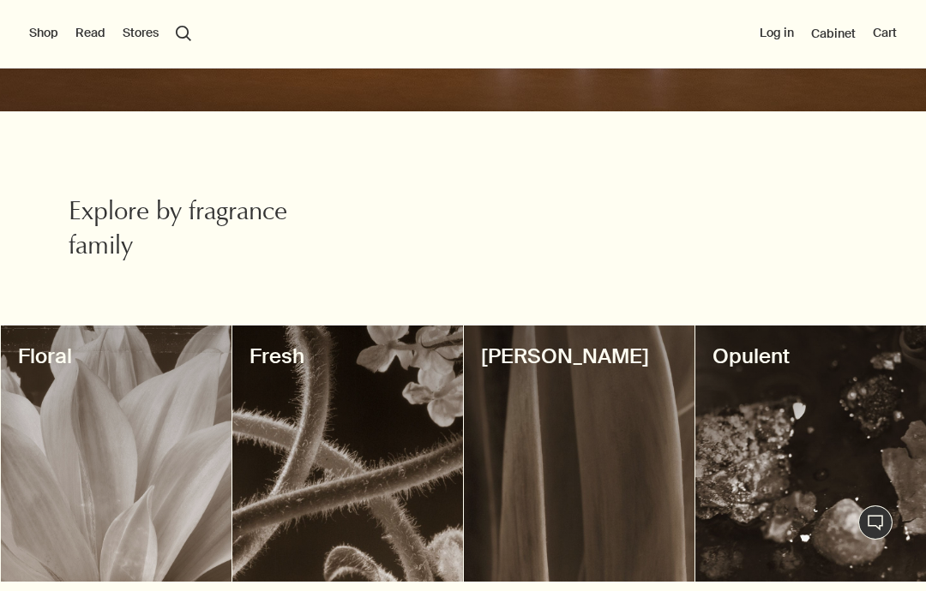
scroll to position [399, 0]
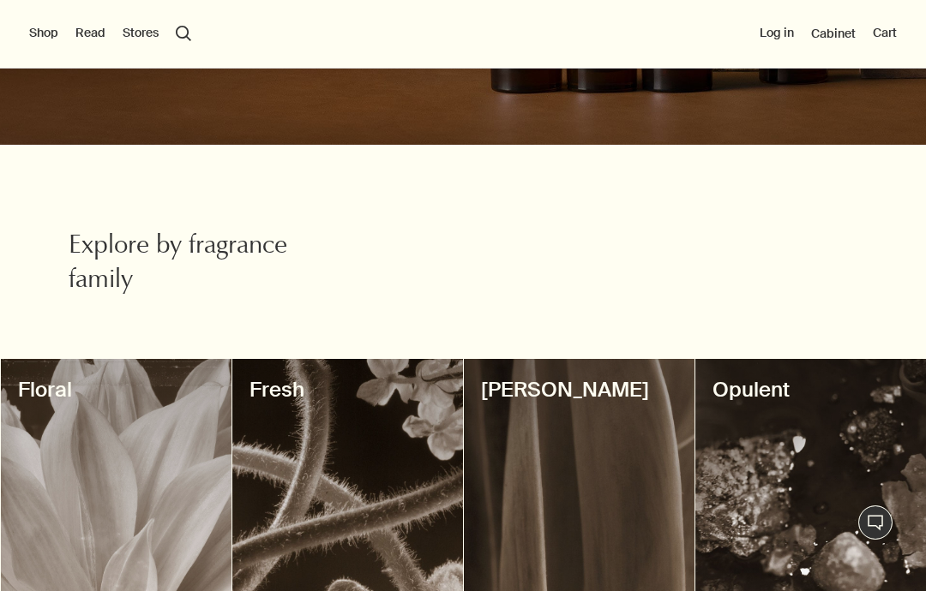
click at [297, 479] on div at bounding box center [347, 487] width 231 height 256
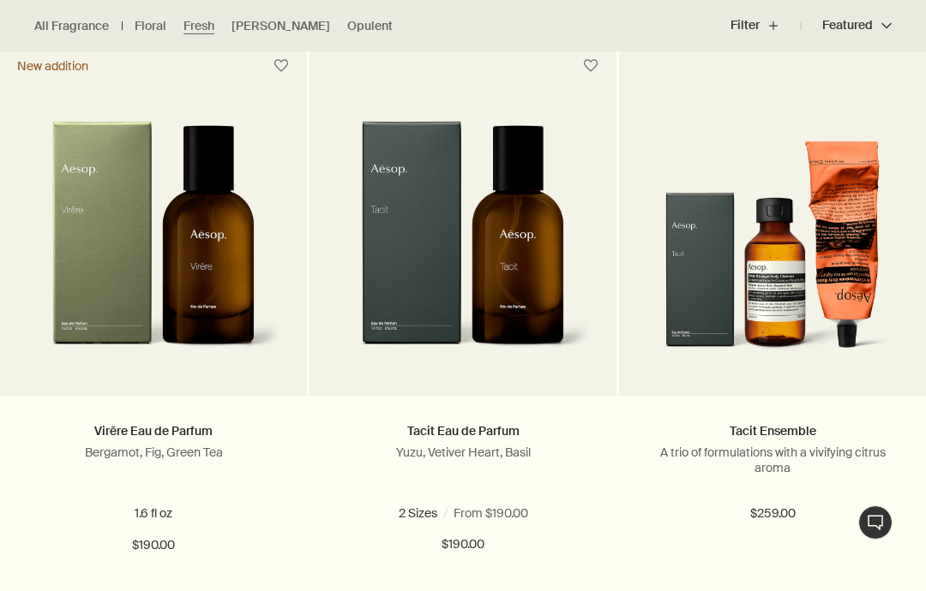
scroll to position [503, 0]
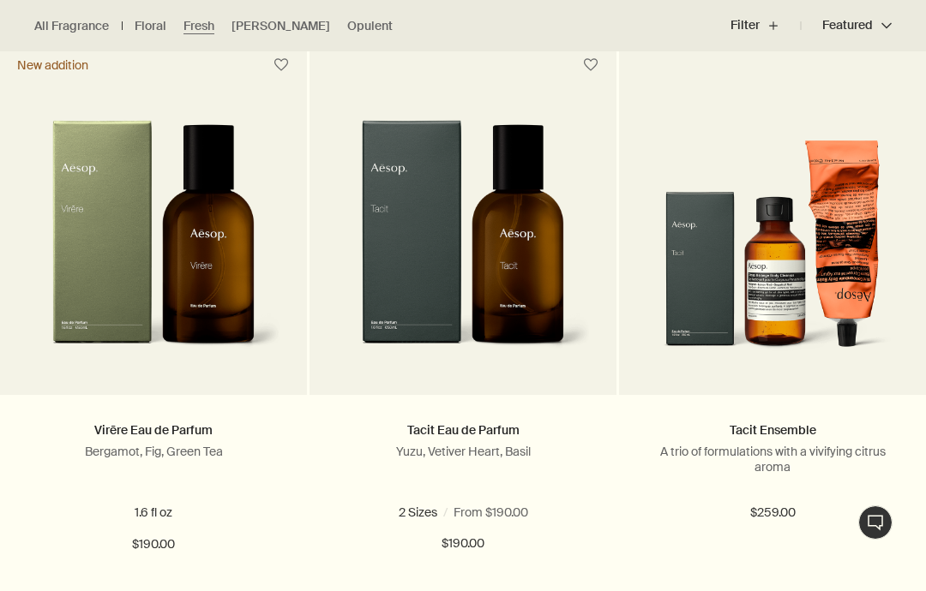
click at [202, 193] on img at bounding box center [153, 244] width 255 height 249
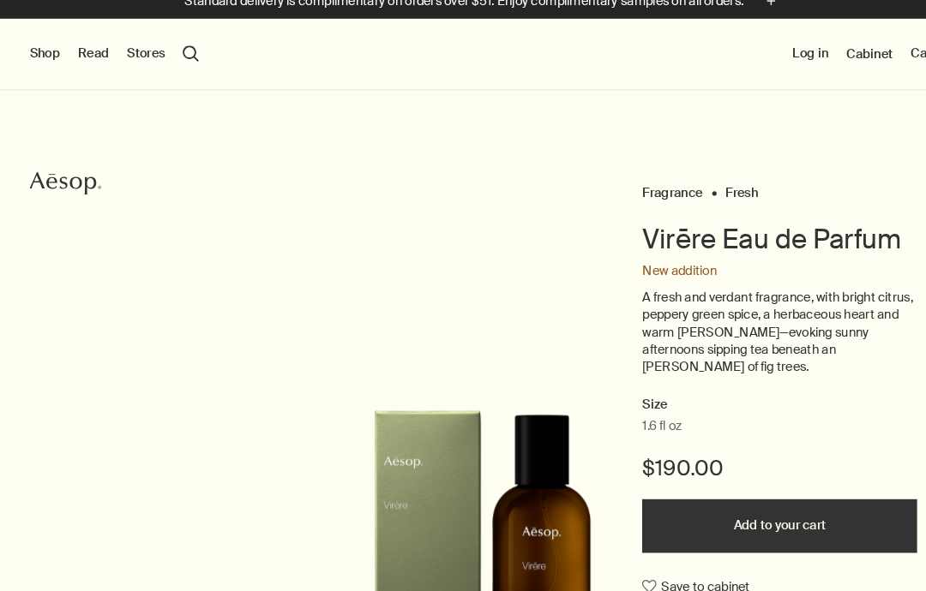
scroll to position [-3, 0]
